Goal: Information Seeking & Learning: Learn about a topic

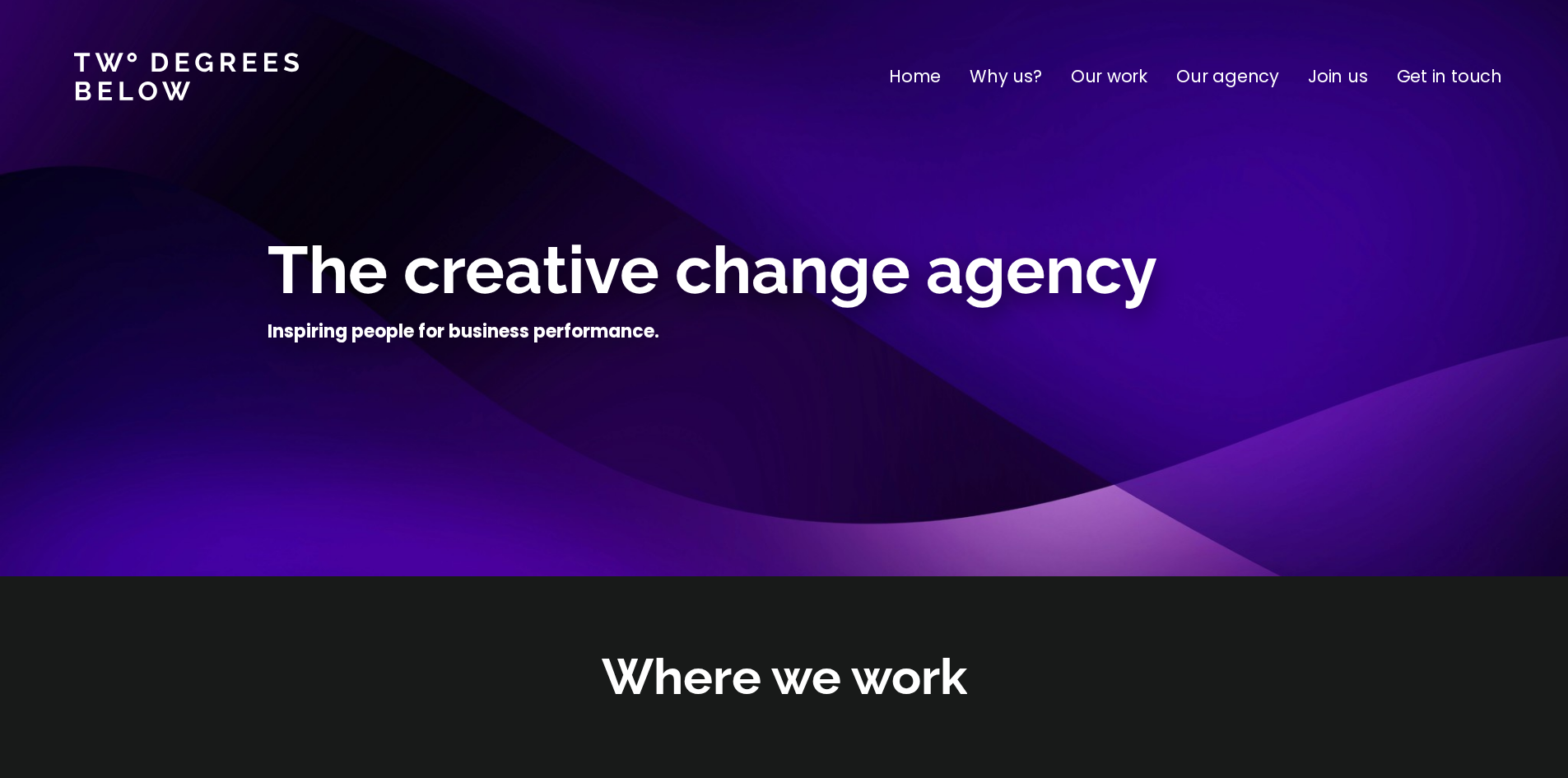
click at [1135, 68] on p "Our work" at bounding box center [1110, 76] width 76 height 26
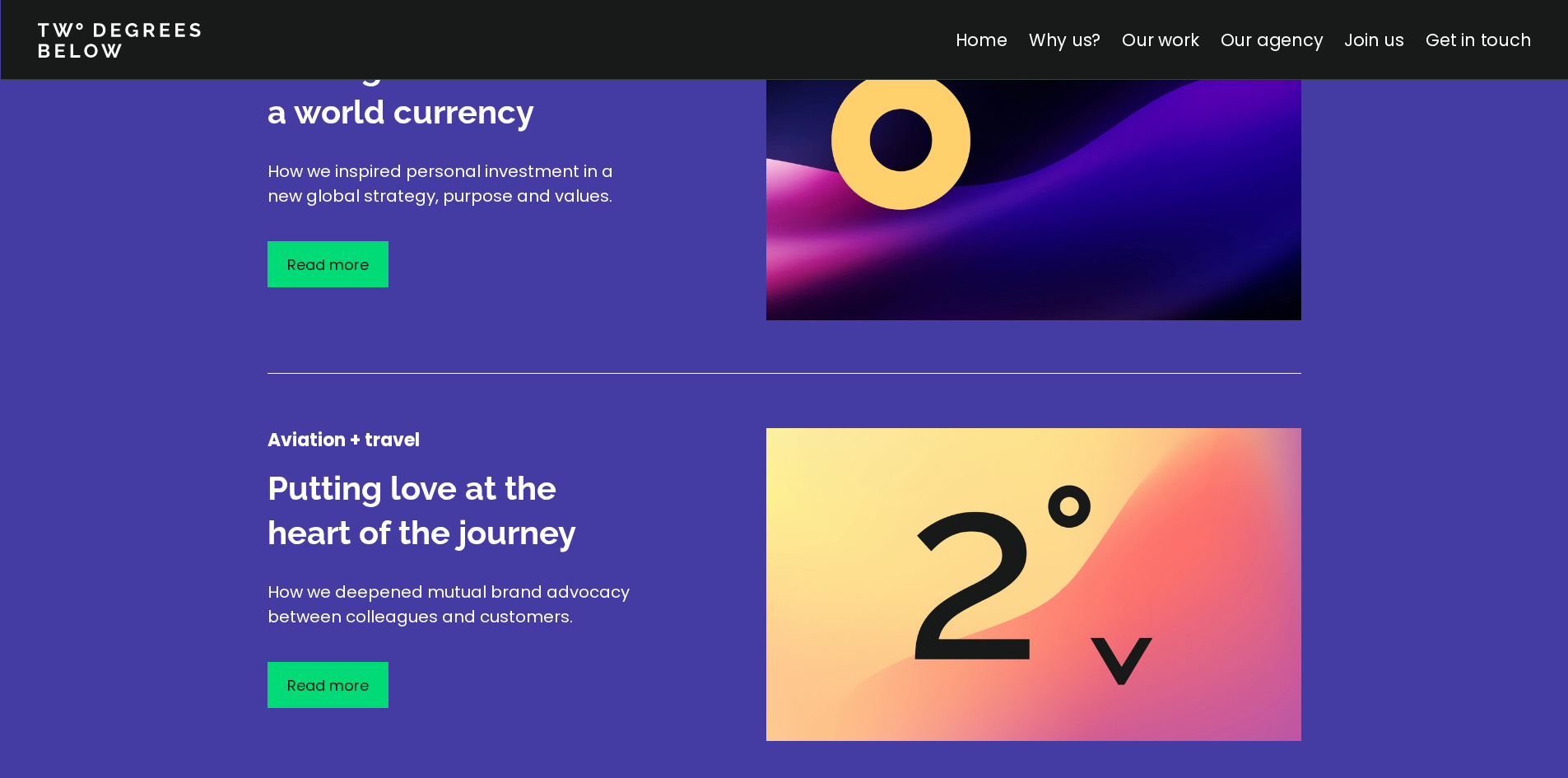
scroll to position [2176, 0]
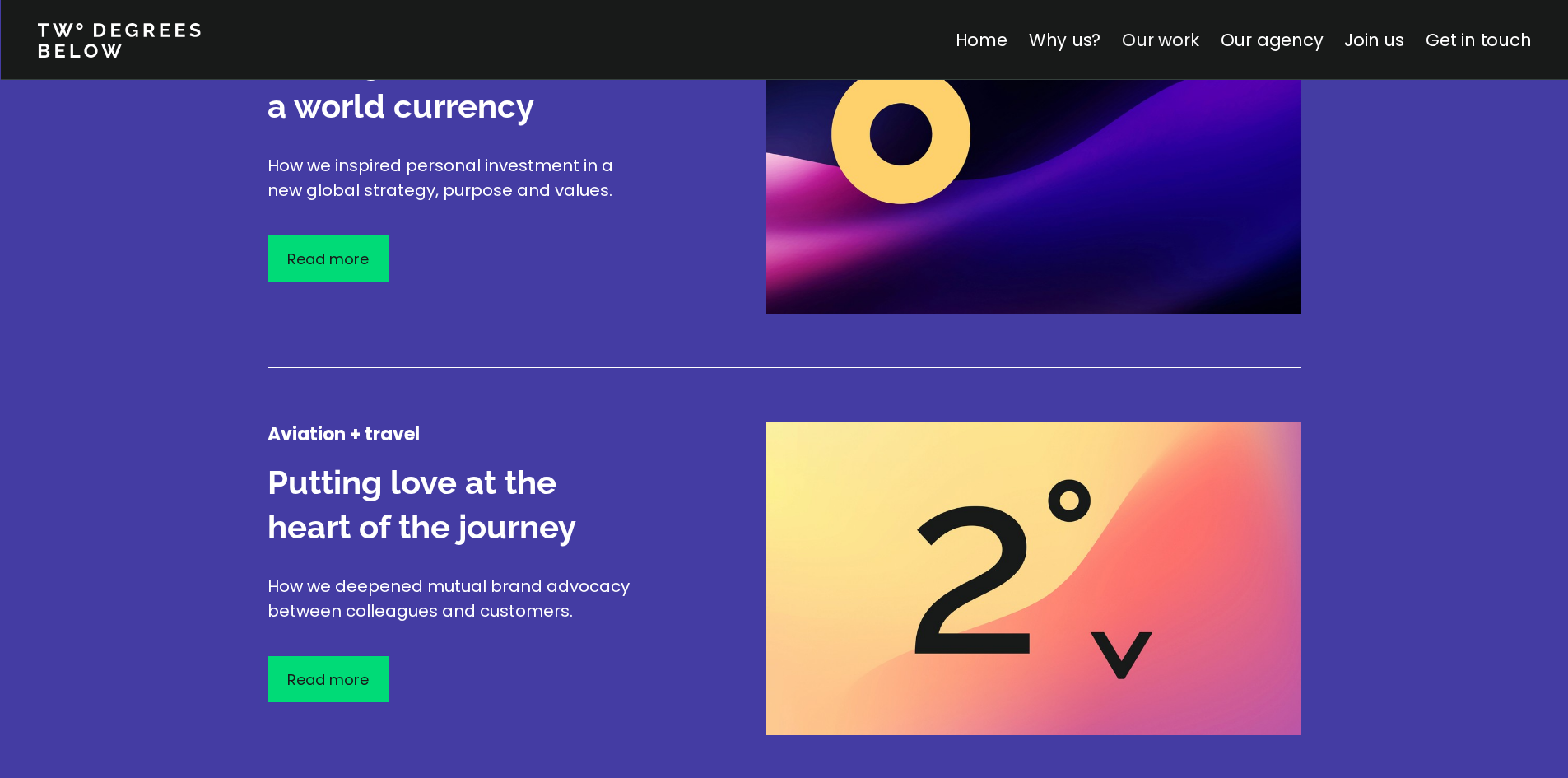
click at [1141, 39] on link "Our work" at bounding box center [1160, 40] width 76 height 23
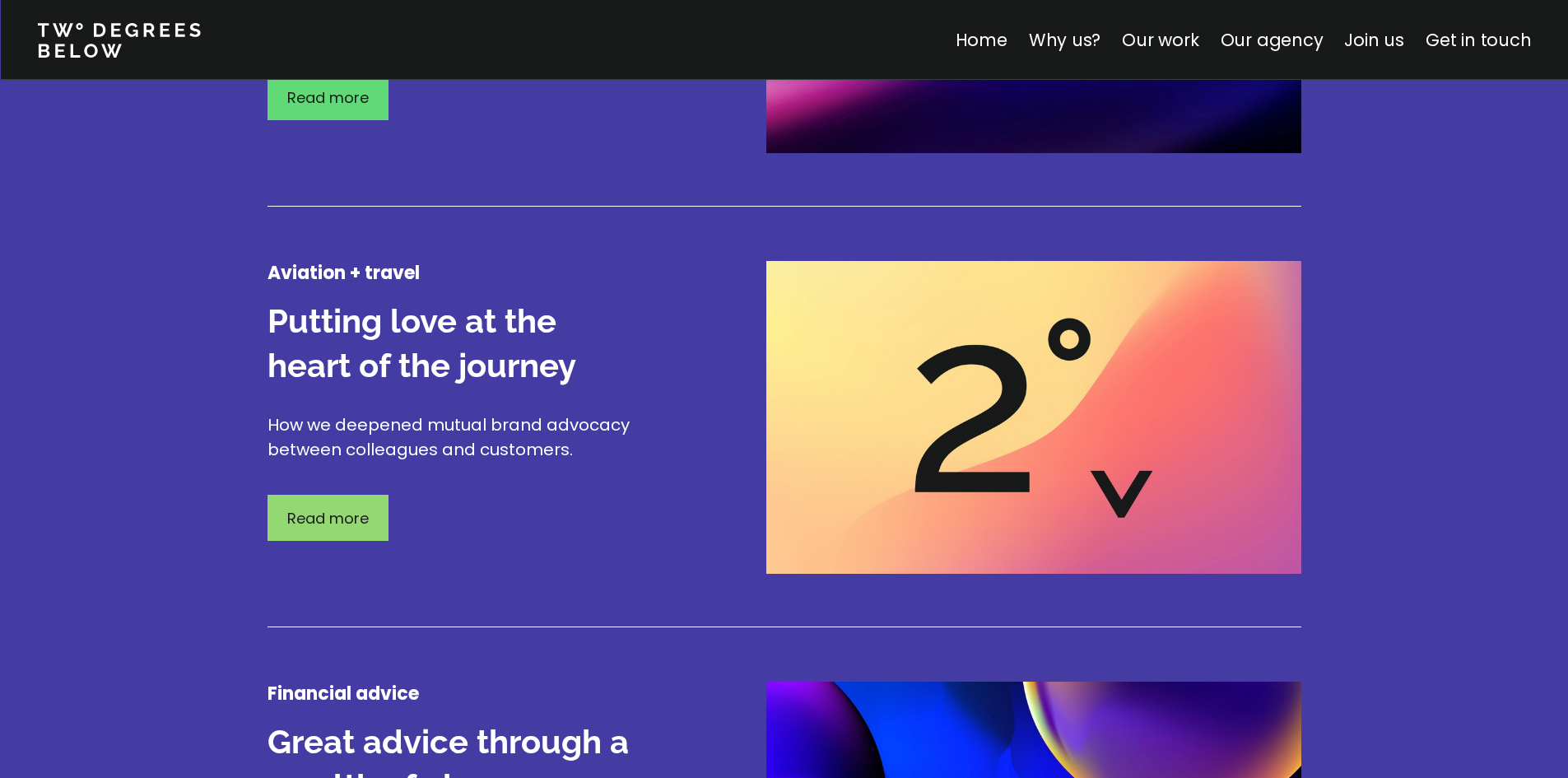
scroll to position [2340, 0]
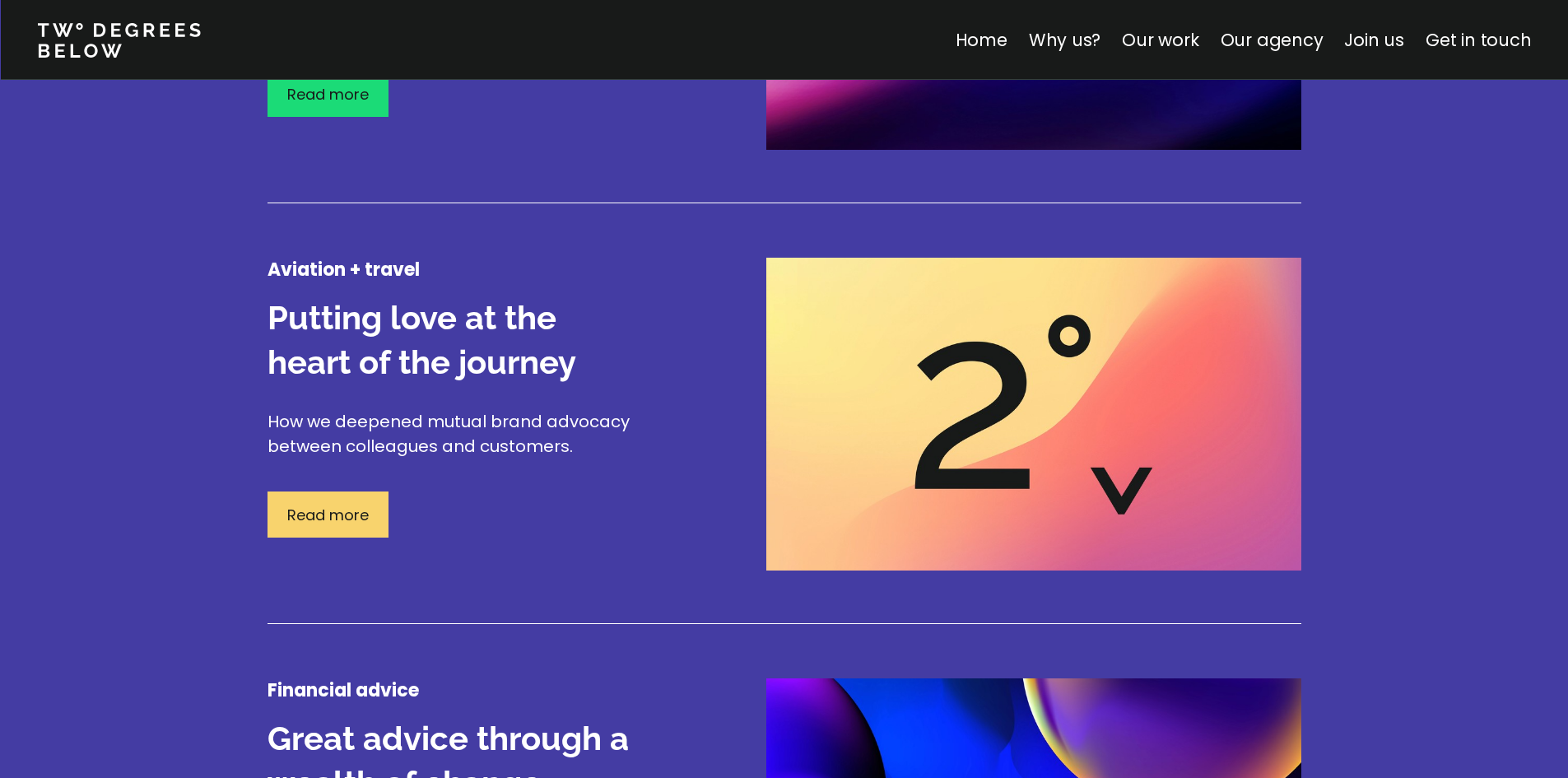
click at [378, 523] on div "Read more" at bounding box center [328, 514] width 121 height 46
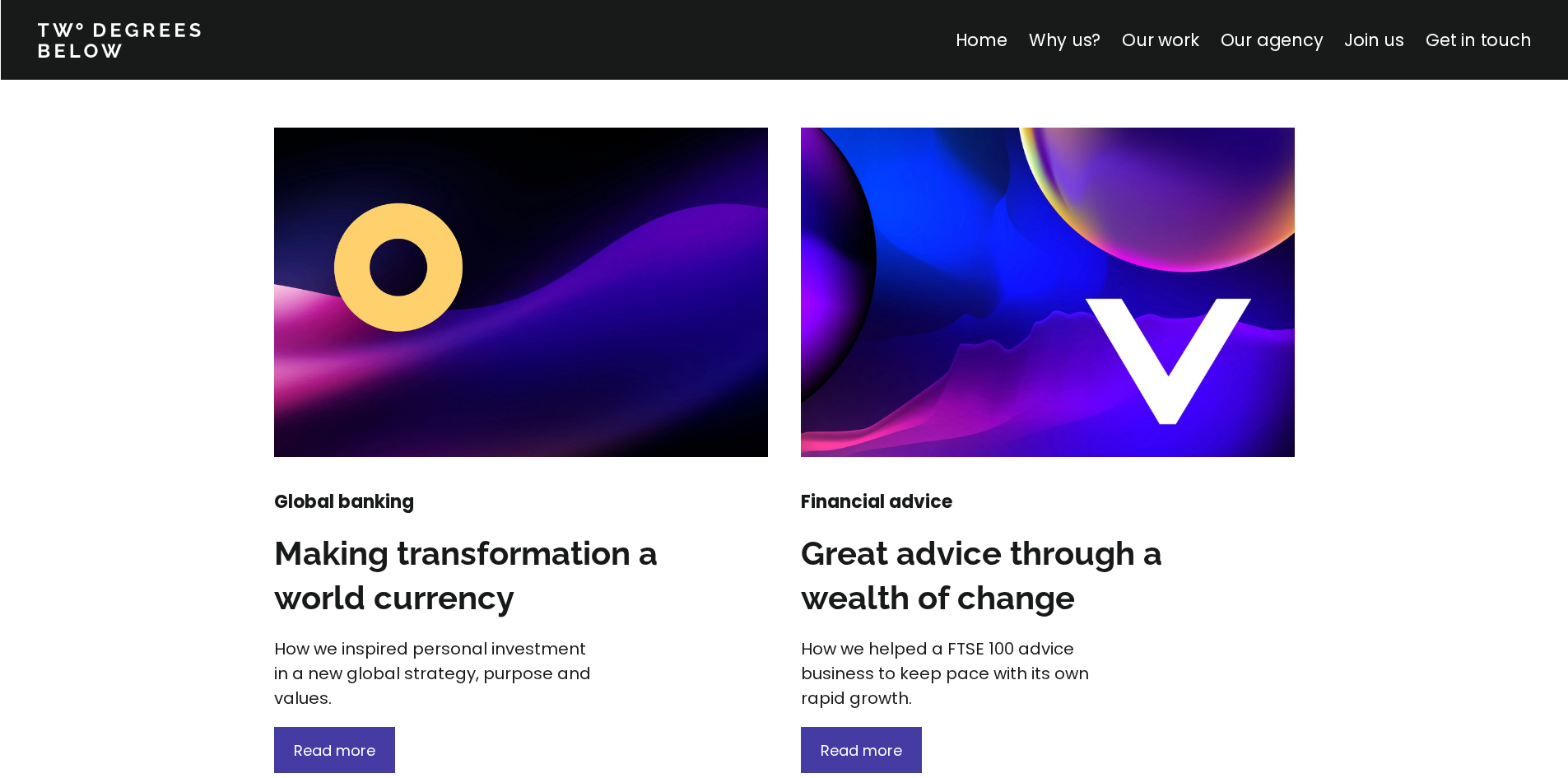
scroll to position [1975, 0]
click at [971, 48] on link "Home" at bounding box center [980, 40] width 52 height 23
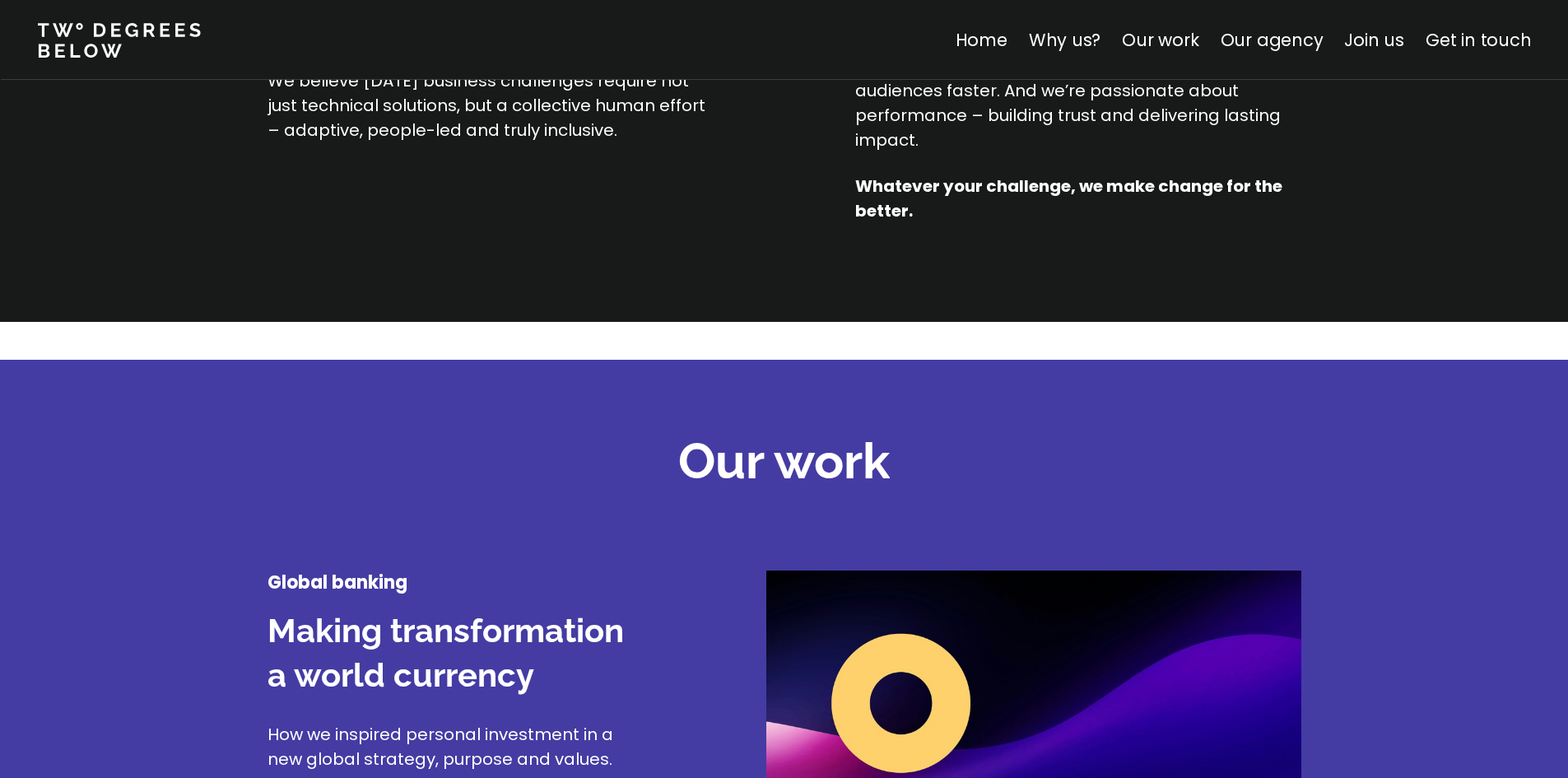
scroll to position [2140, 0]
